Goal: Transaction & Acquisition: Purchase product/service

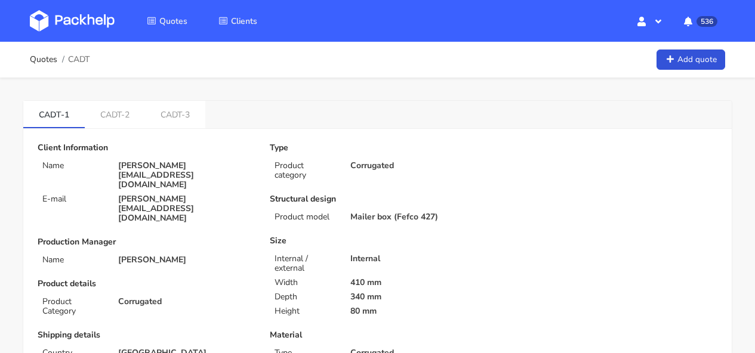
click at [90, 18] on img at bounding box center [72, 20] width 85 height 21
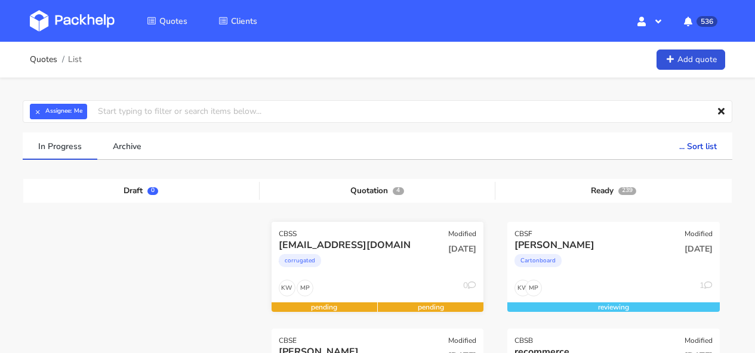
click at [394, 232] on div "CBSS Modified" at bounding box center [378, 230] width 212 height 17
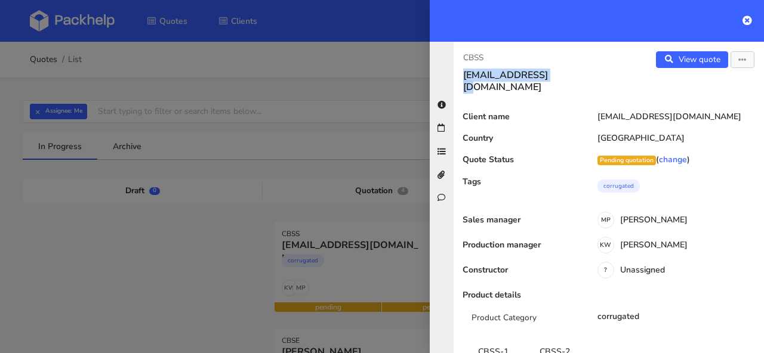
drag, startPoint x: 551, startPoint y: 76, endPoint x: 463, endPoint y: 79, distance: 87.8
click at [463, 79] on h3 "[EMAIL_ADDRESS][DOMAIN_NAME]" at bounding box center [531, 81] width 136 height 24
copy h3 "[EMAIL_ADDRESS][DOMAIN_NAME]"
click at [674, 52] on link "View quote" at bounding box center [692, 59] width 72 height 17
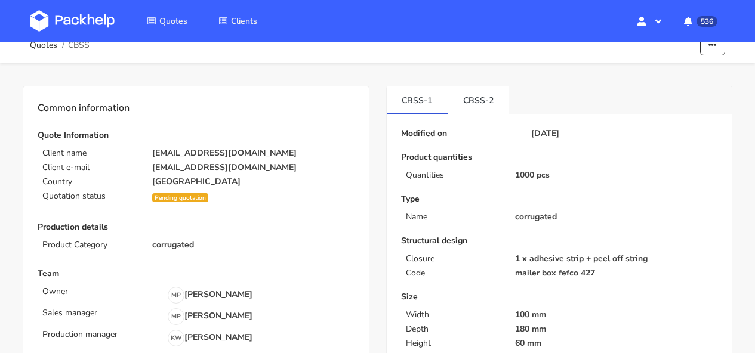
scroll to position [28, 0]
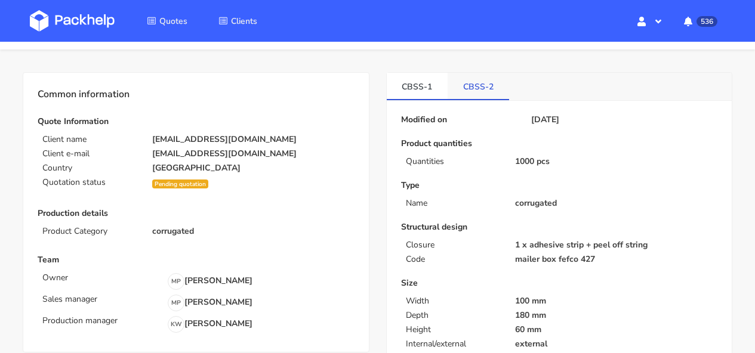
drag, startPoint x: 512, startPoint y: 84, endPoint x: 501, endPoint y: 87, distance: 11.6
click at [512, 84] on div "CBSS-1 CBSS-2" at bounding box center [560, 87] width 346 height 28
click at [469, 91] on link "CBSS-2" at bounding box center [478, 86] width 61 height 26
click at [437, 88] on link "CBSS-1" at bounding box center [417, 86] width 61 height 26
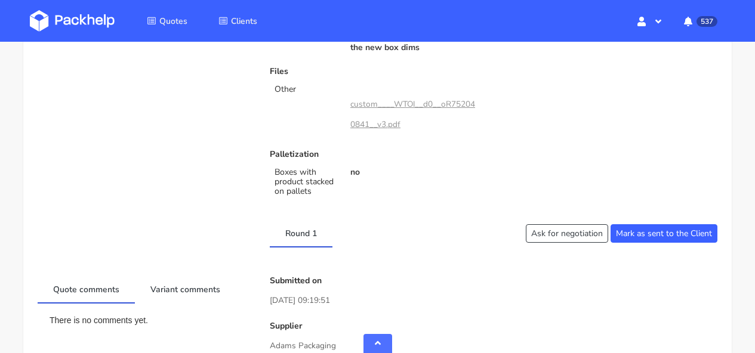
scroll to position [680, 0]
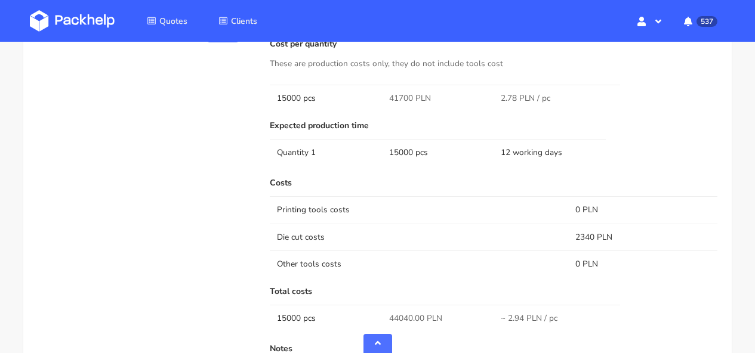
scroll to position [1161, 0]
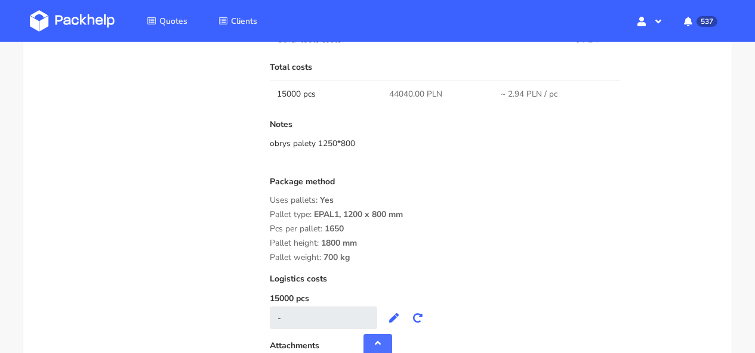
drag, startPoint x: 355, startPoint y: 257, endPoint x: 270, endPoint y: 217, distance: 93.7
click at [278, 221] on div "Package method Uses pallets: Yes Pallet type: EPAL1, 1200 x 800 mm Pcs per pall…" at bounding box center [494, 219] width 448 height 85
drag, startPoint x: 311, startPoint y: 229, endPoint x: 349, endPoint y: 263, distance: 50.7
click at [349, 263] on div "Package method Uses pallets: Yes Pallet type: EPAL1, 1200 x 800 mm Pcs per pall…" at bounding box center [494, 219] width 448 height 85
copy div "Pallet type: EPAL1, 1200 x 800 mm Pcs per pallet: 1650 Pallet height: 1800 mm P…"
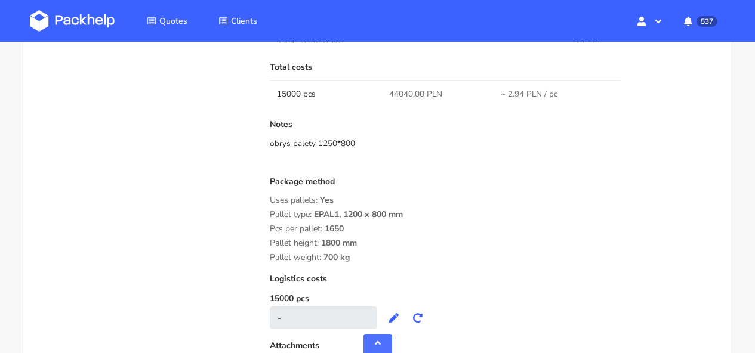
scroll to position [754, 0]
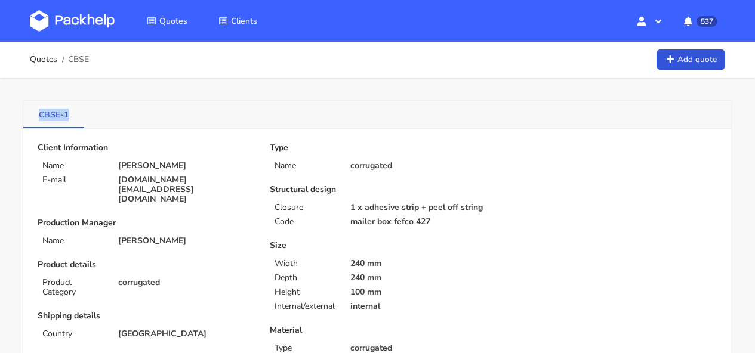
drag, startPoint x: 73, startPoint y: 115, endPoint x: 33, endPoint y: 115, distance: 40.6
click at [33, 115] on link "CBSE-1" at bounding box center [53, 114] width 61 height 26
copy link "CBSE-1"
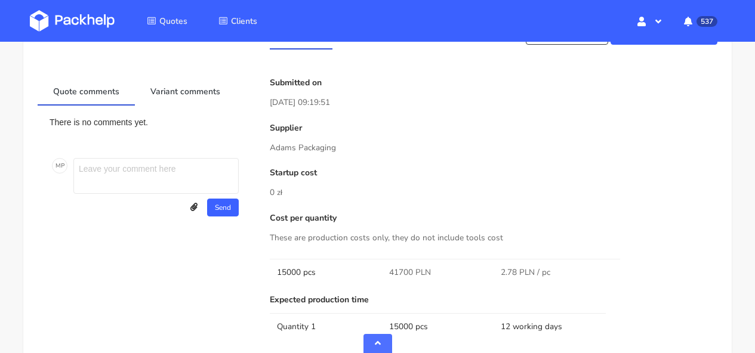
scroll to position [830, 0]
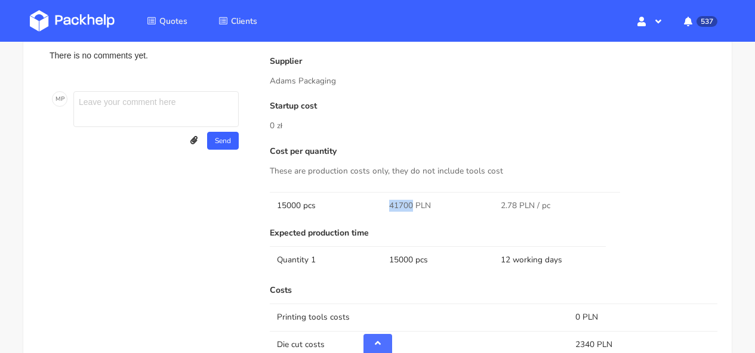
drag, startPoint x: 411, startPoint y: 202, endPoint x: 381, endPoint y: 202, distance: 30.4
click at [381, 202] on tr "15000 pcs 41700 PLN 2.78 PLN / pc" at bounding box center [494, 205] width 448 height 27
copy tr "41700"
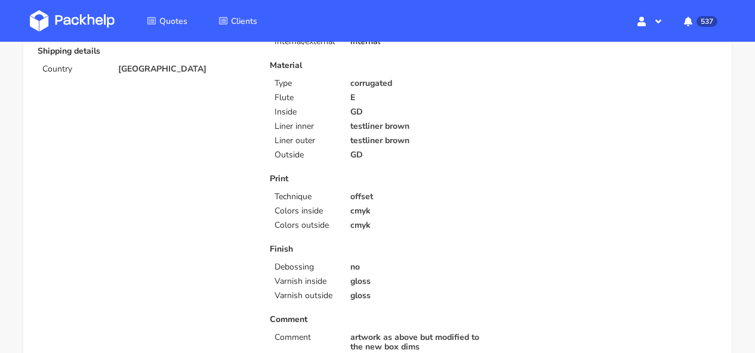
scroll to position [112, 0]
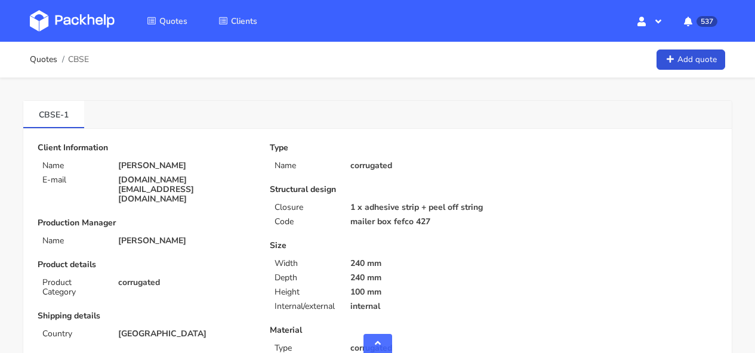
scroll to position [754, 0]
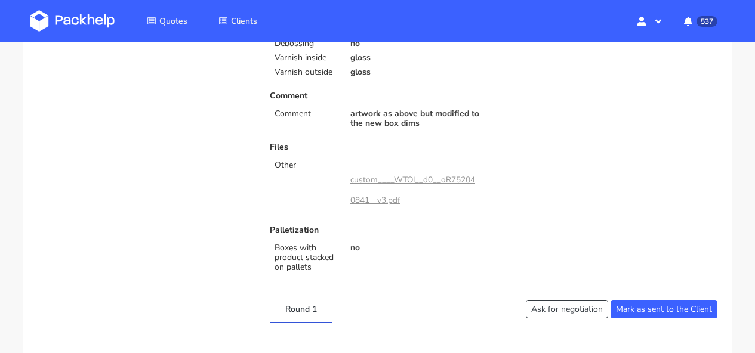
scroll to position [511, 0]
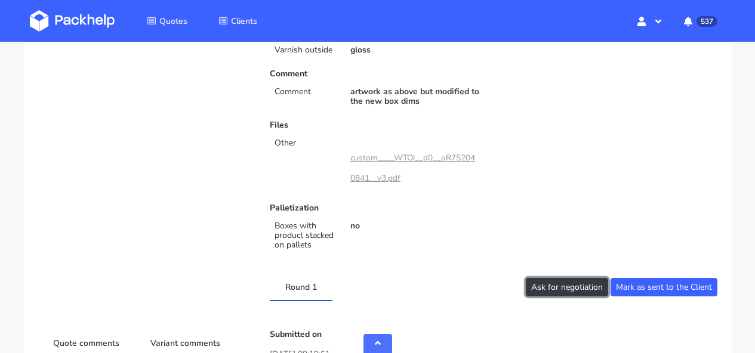
click at [571, 288] on button "Ask for negotiation" at bounding box center [567, 287] width 82 height 19
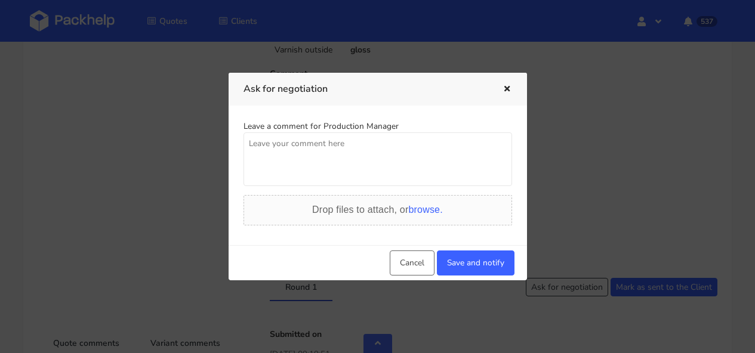
click at [373, 149] on textarea at bounding box center [378, 160] width 269 height 54
type textarea "can we get a better price?:)"
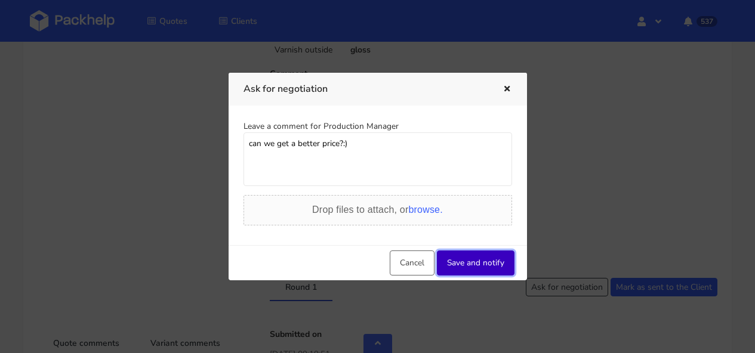
click at [468, 270] on button "Save and notify" at bounding box center [476, 263] width 78 height 25
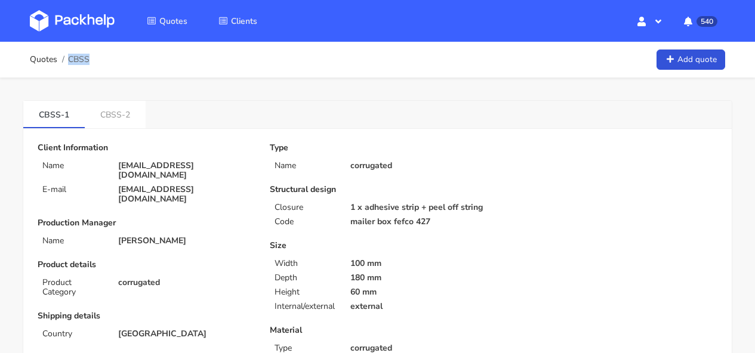
drag, startPoint x: 93, startPoint y: 57, endPoint x: 87, endPoint y: 57, distance: 6.6
click at [87, 57] on div "Quotes CBSS Add quote" at bounding box center [377, 60] width 695 height 24
copy span "CBSS"
click at [110, 109] on link "CBSS-2" at bounding box center [115, 114] width 61 height 26
click at [53, 109] on link "CBSS-1" at bounding box center [53, 114] width 61 height 26
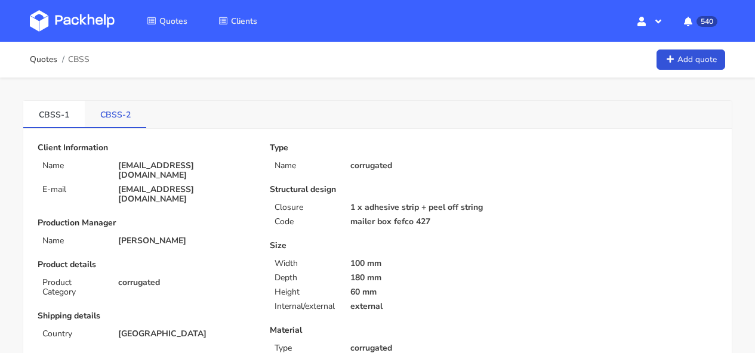
click at [127, 115] on link "CBSS-2" at bounding box center [115, 114] width 61 height 26
click at [64, 115] on link "CBSS-1" at bounding box center [53, 114] width 61 height 26
click at [114, 110] on link "CBSS-2" at bounding box center [115, 114] width 61 height 26
click at [51, 104] on link "CBSS-1" at bounding box center [53, 114] width 61 height 26
click at [118, 127] on li "CBSS-2" at bounding box center [115, 114] width 61 height 27
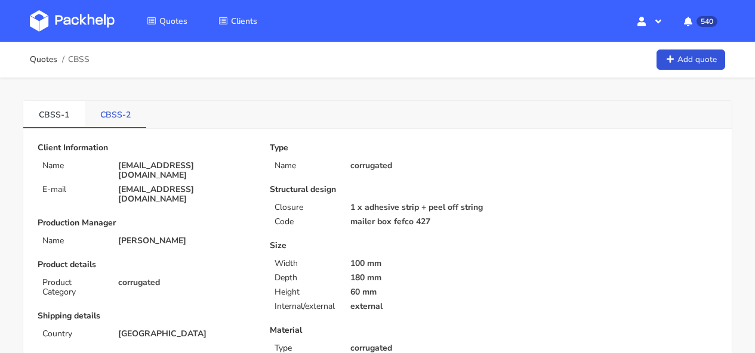
click at [115, 118] on link "CBSS-2" at bounding box center [115, 114] width 61 height 26
click at [52, 119] on link "CBSS-1" at bounding box center [53, 114] width 61 height 26
click at [114, 116] on link "CBSS-2" at bounding box center [115, 114] width 61 height 26
click at [35, 115] on link "CBSS-1" at bounding box center [53, 114] width 61 height 26
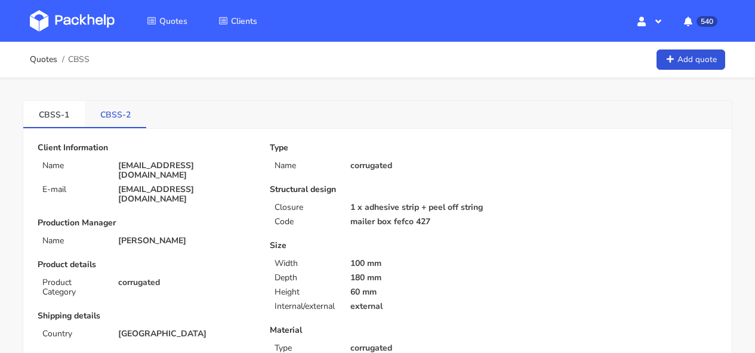
click at [109, 111] on link "CBSS-2" at bounding box center [115, 114] width 61 height 26
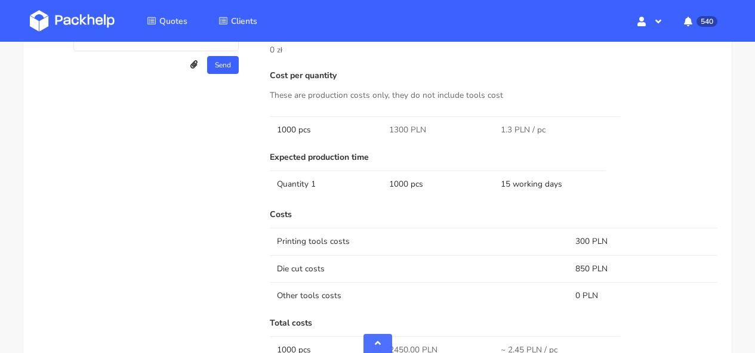
scroll to position [736, 0]
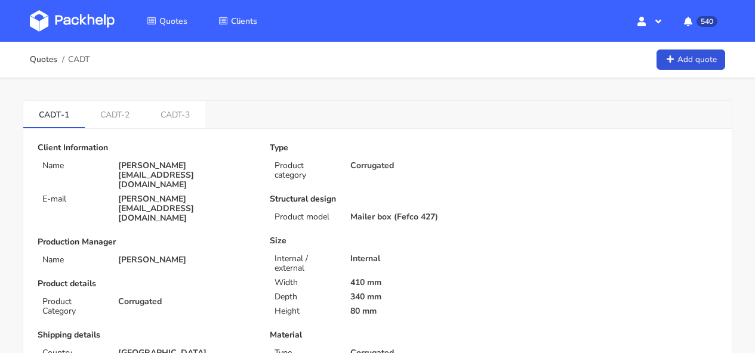
click at [58, 10] on img at bounding box center [72, 20] width 85 height 21
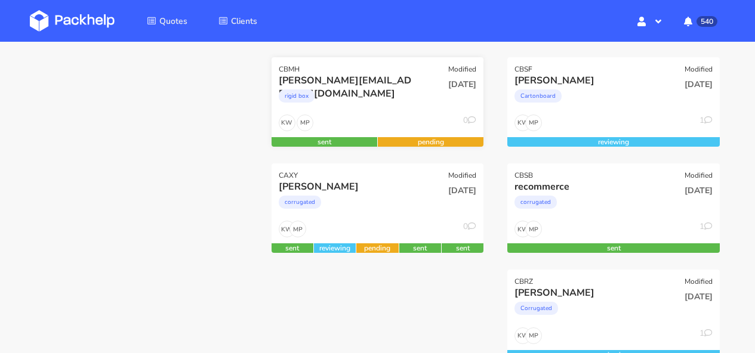
scroll to position [272, 0]
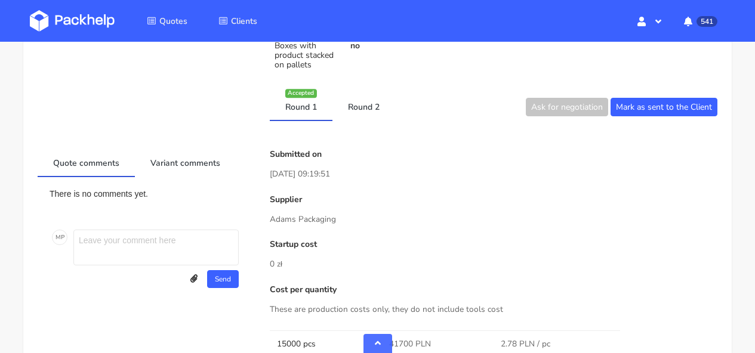
scroll to position [675, 0]
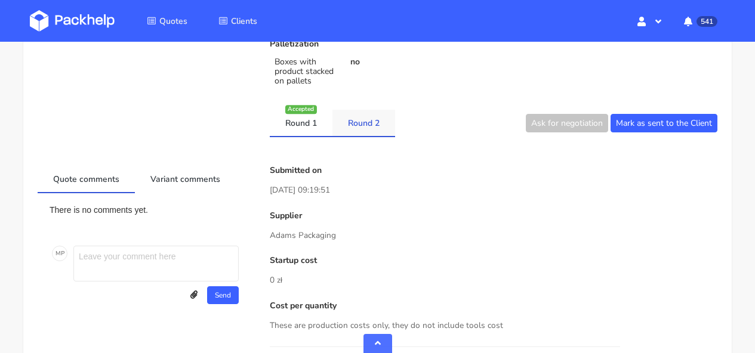
click at [346, 120] on link "Round 2" at bounding box center [363, 123] width 63 height 26
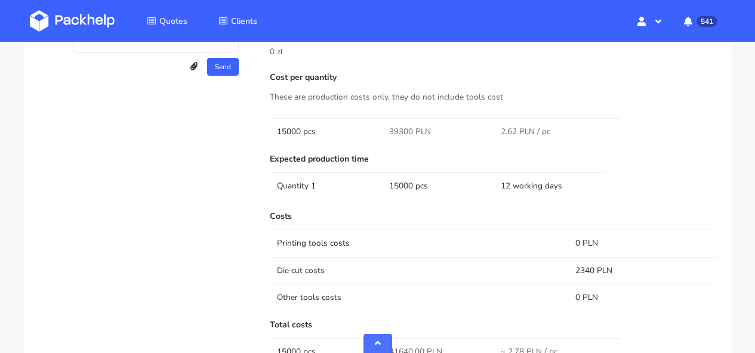
scroll to position [905, 0]
drag, startPoint x: 412, startPoint y: 132, endPoint x: 381, endPoint y: 127, distance: 32.1
click at [381, 127] on tr "15000 pcs 39300 PLN 2.62 PLN / pc" at bounding box center [494, 130] width 448 height 27
copy tr "39300"
